Goal: Transaction & Acquisition: Purchase product/service

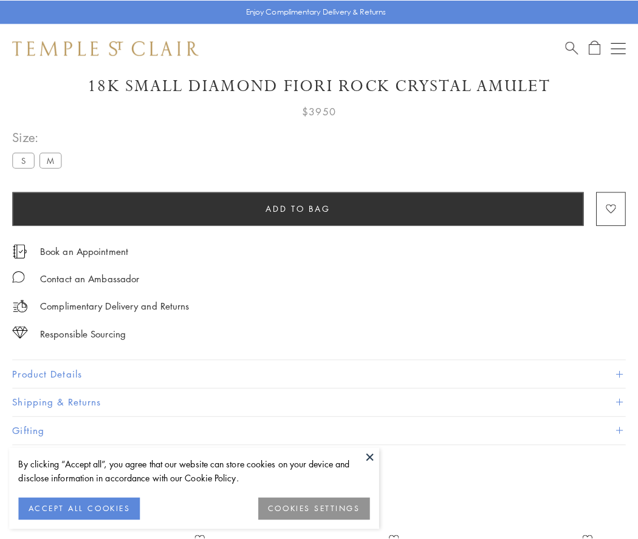
scroll to position [72, 0]
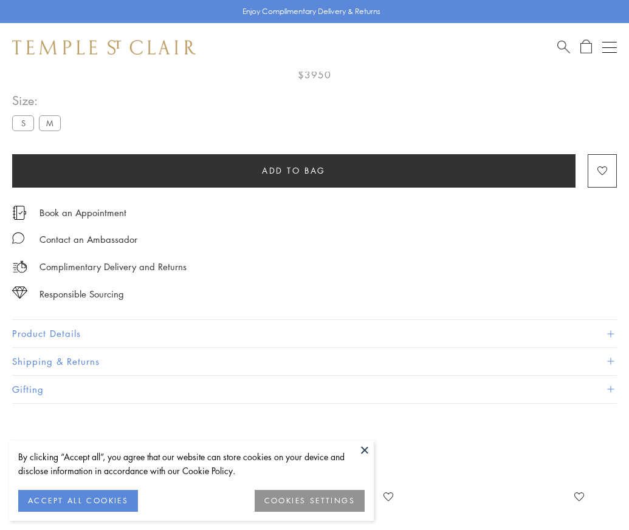
click at [293, 170] on span "Add to bag" at bounding box center [294, 170] width 64 height 13
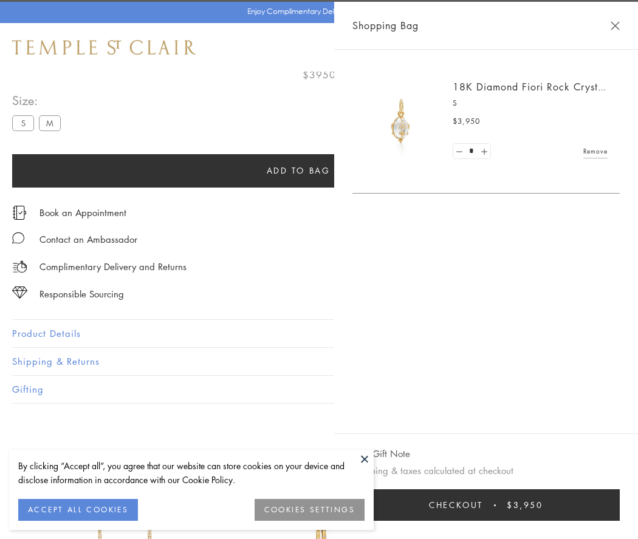
click at [595, 505] on button "Checkout $3,950" at bounding box center [485, 506] width 267 height 32
